Goal: Information Seeking & Learning: Find specific fact

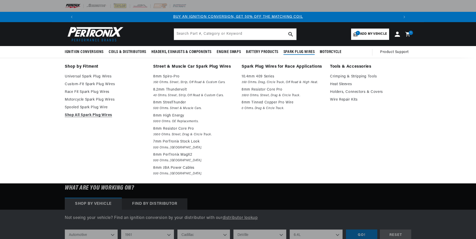
select select "1961"
select select "Cadillac"
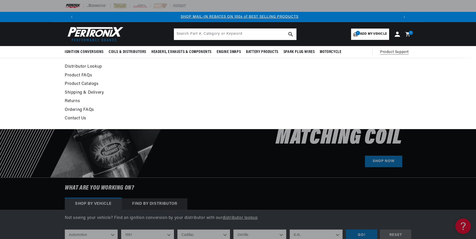
scroll to position [0, 321]
click at [85, 73] on link "Product FAQs" at bounding box center [191, 75] width 253 height 7
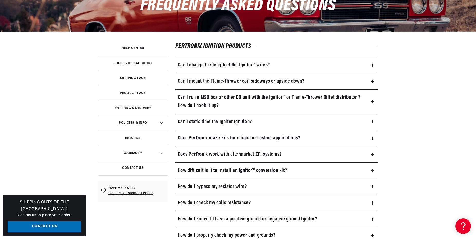
click at [371, 80] on icon at bounding box center [372, 81] width 3 height 3
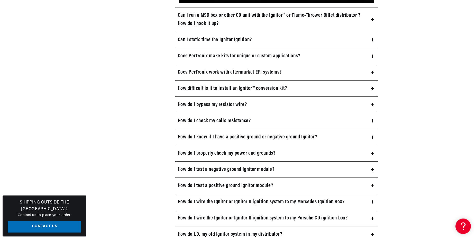
scroll to position [315, 0]
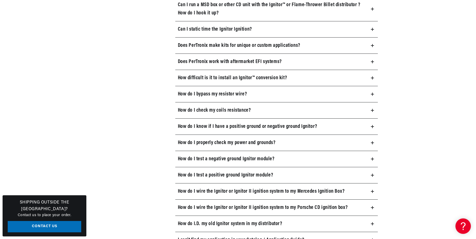
click at [372, 95] on icon at bounding box center [372, 94] width 0 height 3
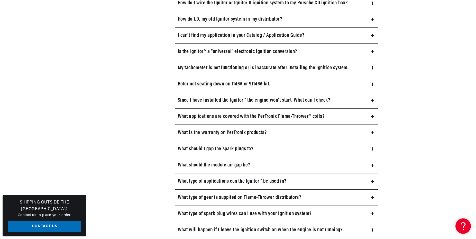
scroll to position [603, 0]
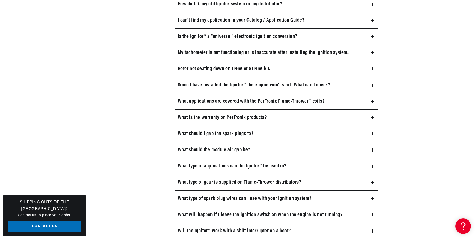
click at [373, 134] on summary "What should I gap the spark plugs to?" at bounding box center [276, 134] width 203 height 16
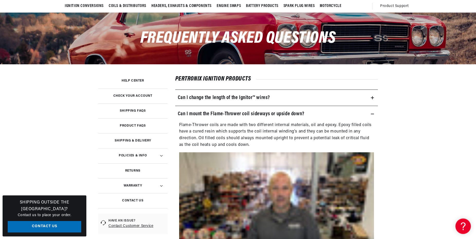
scroll to position [0, 0]
